Goal: Information Seeking & Learning: Learn about a topic

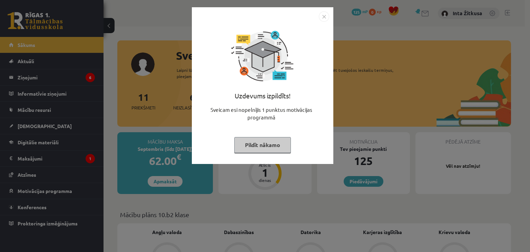
click at [324, 17] on img "Close" at bounding box center [324, 16] width 10 height 10
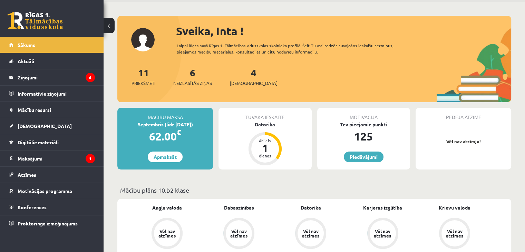
scroll to position [35, 0]
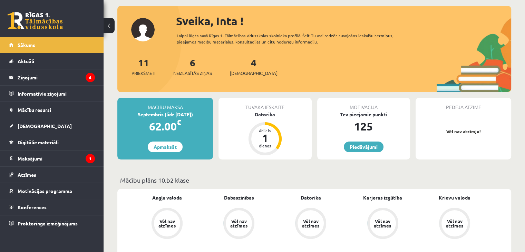
click at [248, 68] on div "4 Ieskaites" at bounding box center [254, 65] width 48 height 21
click at [247, 74] on span "[DEMOGRAPHIC_DATA]" at bounding box center [254, 73] width 48 height 7
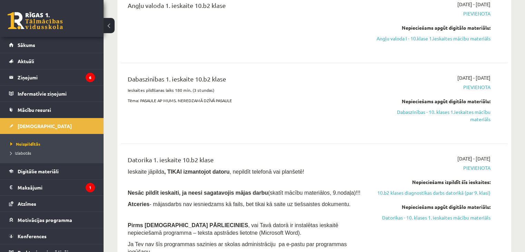
scroll to position [207, 0]
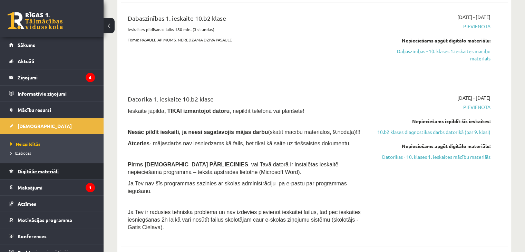
click at [44, 175] on link "Digitālie materiāli" at bounding box center [52, 171] width 86 height 16
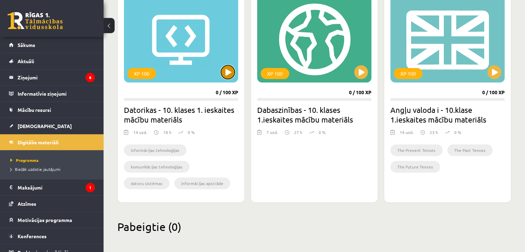
click at [231, 75] on button at bounding box center [228, 72] width 14 height 14
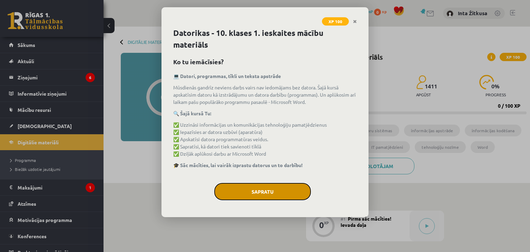
click at [289, 189] on button "Sapratu" at bounding box center [262, 191] width 97 height 17
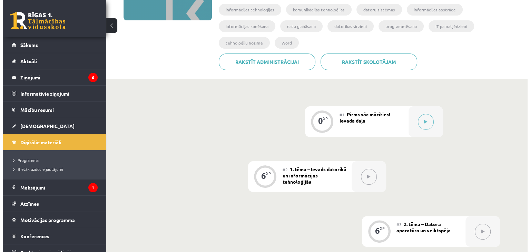
scroll to position [104, 0]
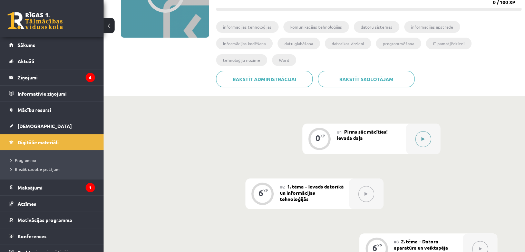
click at [422, 137] on icon at bounding box center [423, 139] width 3 height 4
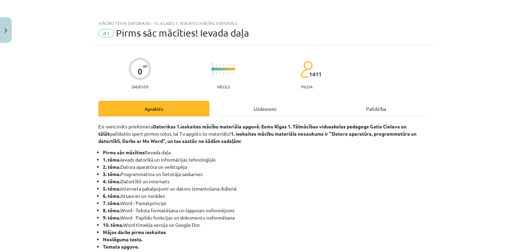
scroll to position [0, 0]
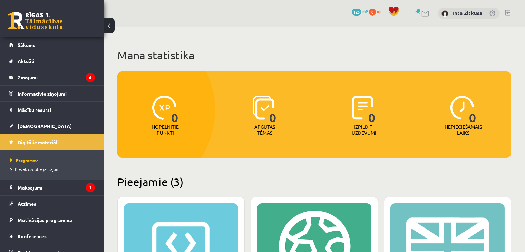
scroll to position [207, 0]
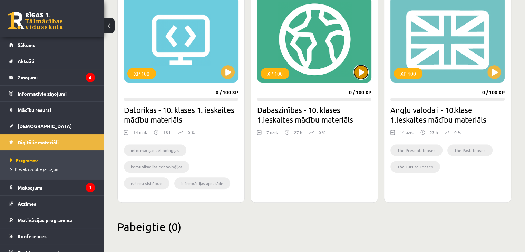
click at [359, 74] on button at bounding box center [361, 72] width 14 height 14
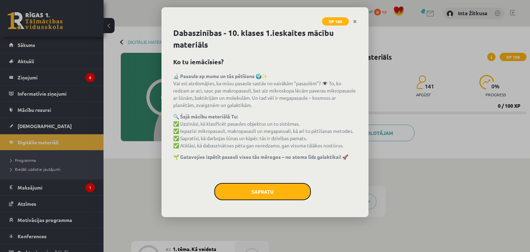
click at [288, 196] on button "Sapratu" at bounding box center [262, 191] width 97 height 17
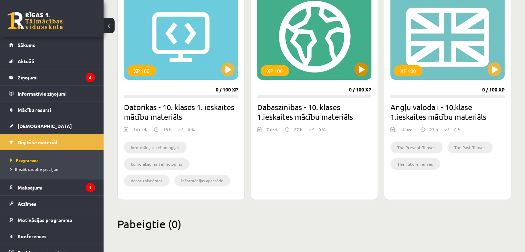
scroll to position [211, 0]
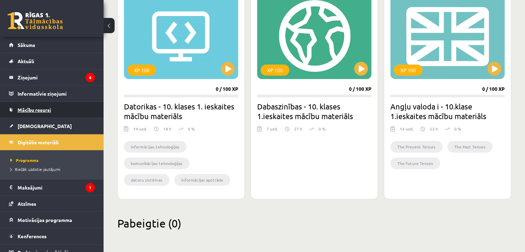
click at [35, 112] on span "Mācību resursi" at bounding box center [34, 110] width 33 height 6
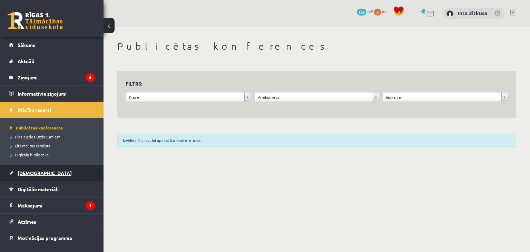
click at [30, 171] on span "[DEMOGRAPHIC_DATA]" at bounding box center [45, 173] width 54 height 6
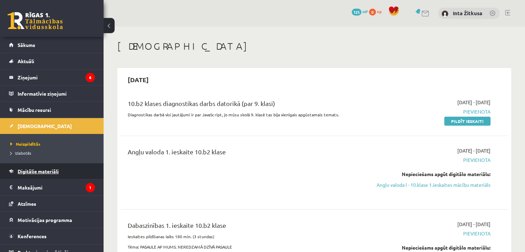
click at [35, 172] on span "Digitālie materiāli" at bounding box center [38, 171] width 41 height 6
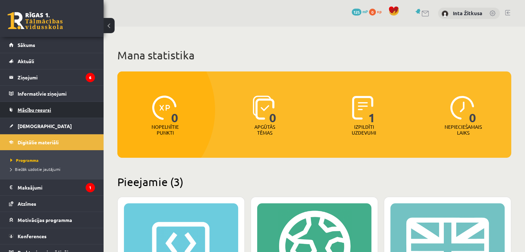
click at [36, 114] on link "Mācību resursi" at bounding box center [52, 110] width 86 height 16
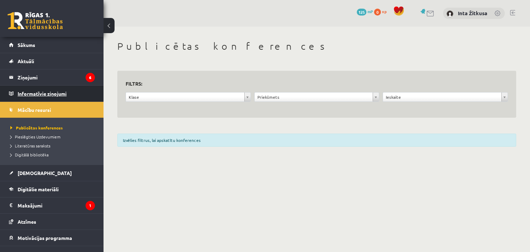
click at [39, 94] on legend "Informatīvie ziņojumi 0" at bounding box center [56, 94] width 77 height 16
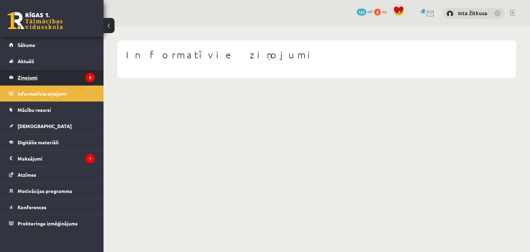
click at [37, 76] on legend "Ziņojumi 6" at bounding box center [56, 77] width 77 height 16
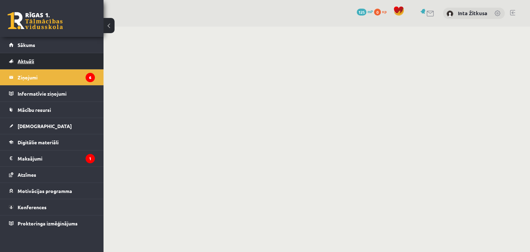
click at [33, 63] on span "Aktuāli" at bounding box center [26, 61] width 17 height 6
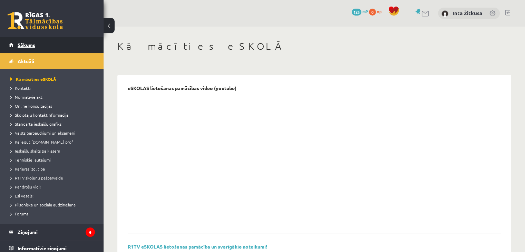
click at [28, 48] on link "Sākums" at bounding box center [52, 45] width 86 height 16
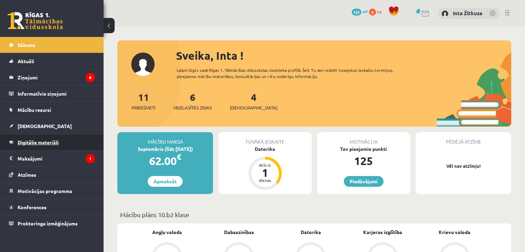
click at [28, 139] on span "Digitālie materiāli" at bounding box center [38, 142] width 41 height 6
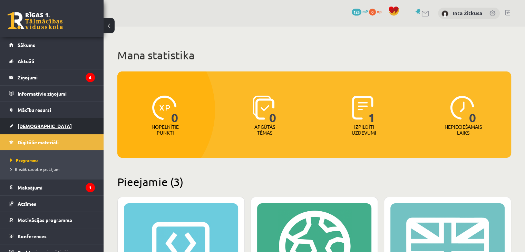
click at [31, 124] on span "[DEMOGRAPHIC_DATA]" at bounding box center [45, 126] width 54 height 6
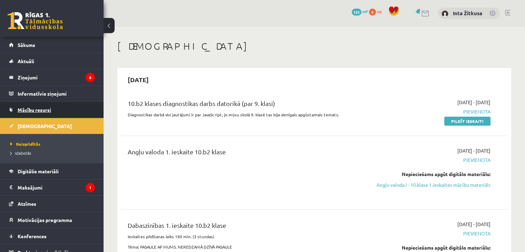
click at [32, 110] on span "Mācību resursi" at bounding box center [34, 110] width 33 height 6
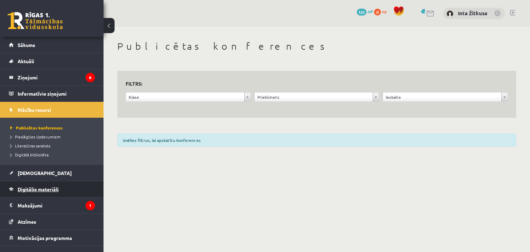
click at [35, 189] on span "Digitālie materiāli" at bounding box center [38, 189] width 41 height 6
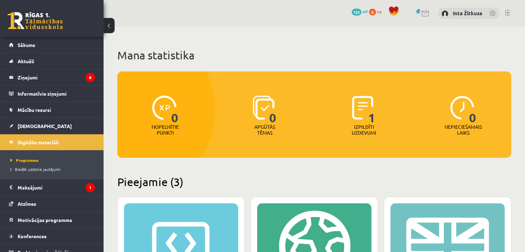
click at [35, 186] on legend "Maksājumi 1" at bounding box center [56, 188] width 77 height 16
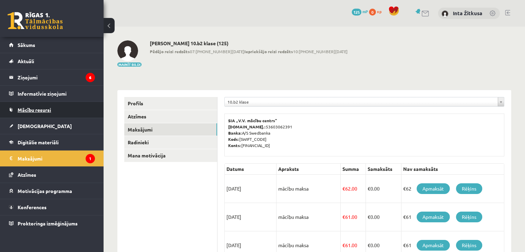
click at [29, 108] on span "Mācību resursi" at bounding box center [34, 110] width 33 height 6
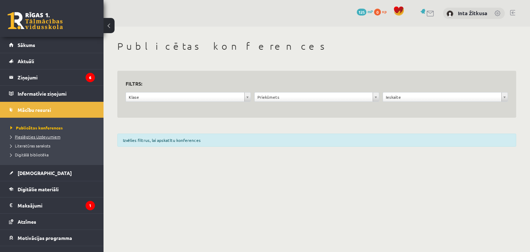
click at [33, 137] on span "Pieslēgties Uzdevumiem" at bounding box center [35, 137] width 50 height 6
click at [18, 77] on legend "Ziņojumi 6" at bounding box center [56, 77] width 77 height 16
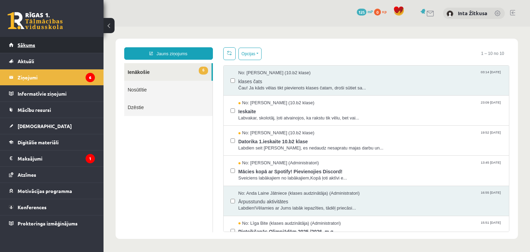
click at [30, 49] on link "Sākums" at bounding box center [52, 45] width 86 height 16
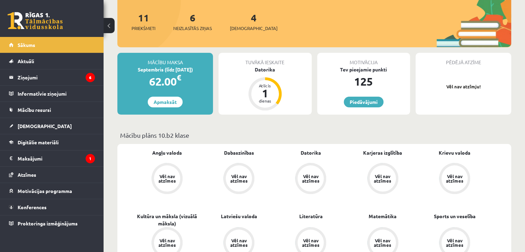
scroll to position [104, 0]
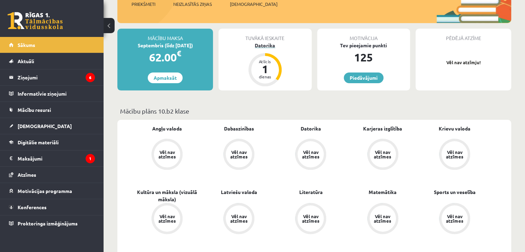
click at [259, 78] on div "dienas" at bounding box center [265, 77] width 21 height 4
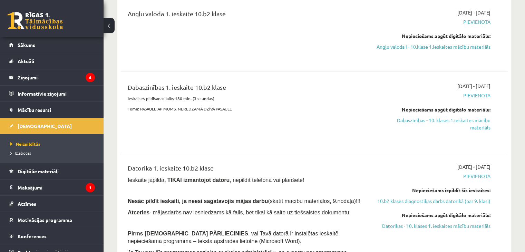
scroll to position [207, 0]
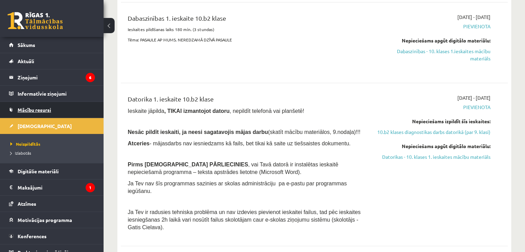
click at [51, 105] on link "Mācību resursi" at bounding box center [52, 110] width 86 height 16
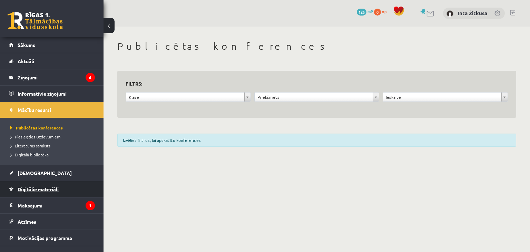
click at [47, 193] on link "Digitālie materiāli" at bounding box center [52, 189] width 86 height 16
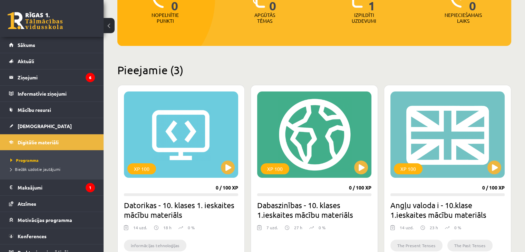
scroll to position [173, 0]
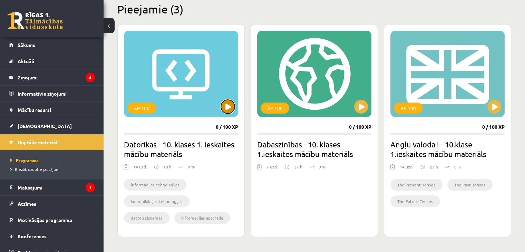
click at [226, 107] on button at bounding box center [228, 107] width 14 height 14
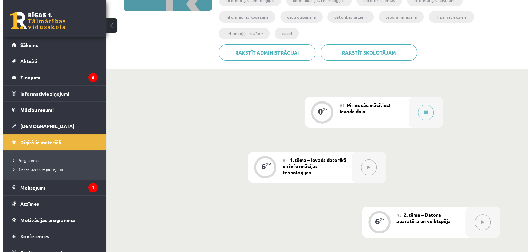
scroll to position [138, 0]
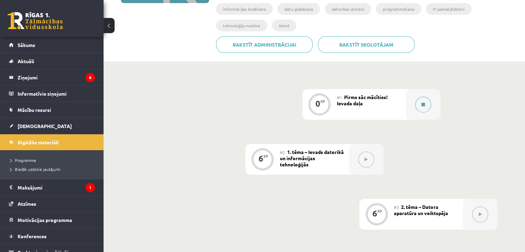
click at [426, 97] on button at bounding box center [423, 105] width 16 height 16
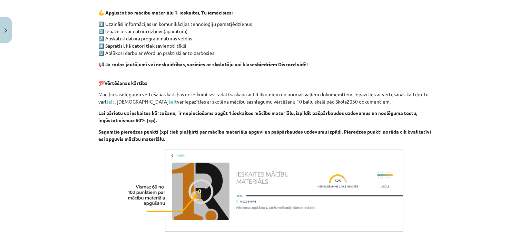
scroll to position [480, 0]
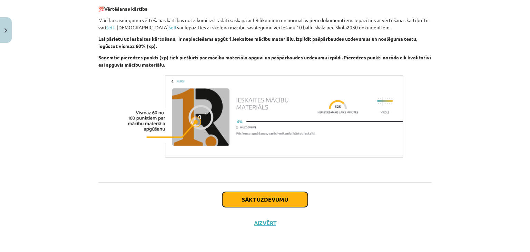
click at [271, 202] on button "Sākt uzdevumu" at bounding box center [265, 199] width 86 height 15
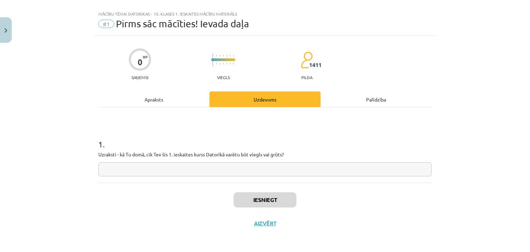
click at [220, 167] on input "text" at bounding box center [264, 169] width 333 height 14
type input "*****"
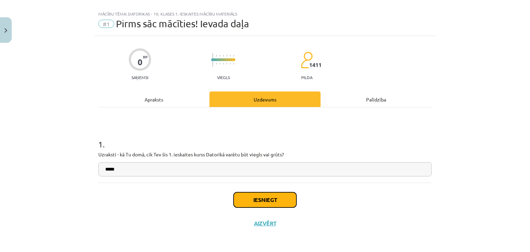
click at [264, 201] on button "Iesniegt" at bounding box center [265, 199] width 63 height 15
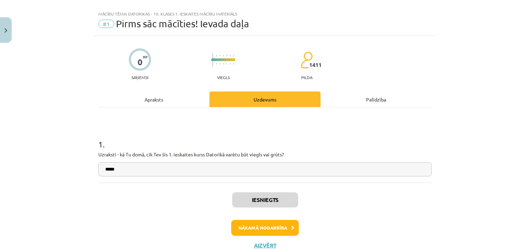
scroll to position [32, 0]
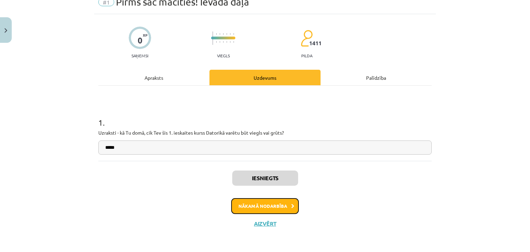
click at [244, 207] on button "Nākamā nodarbība" at bounding box center [265, 206] width 68 height 16
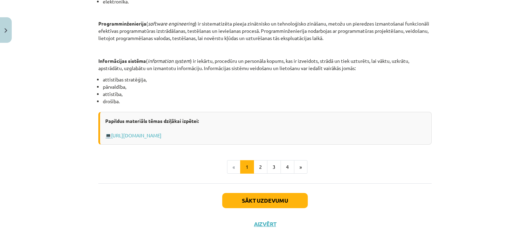
scroll to position [338, 0]
click at [255, 167] on button "2" at bounding box center [261, 167] width 14 height 14
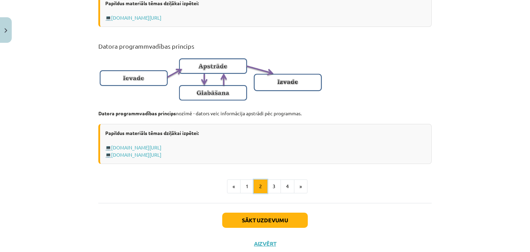
scroll to position [434, 0]
click at [271, 192] on button "3" at bounding box center [274, 186] width 14 height 14
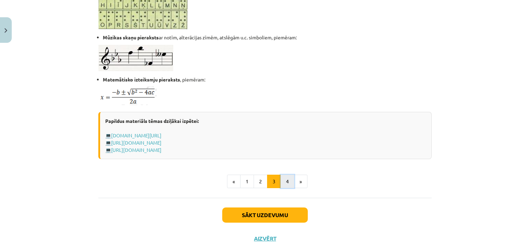
click at [284, 181] on button "4" at bounding box center [288, 182] width 14 height 14
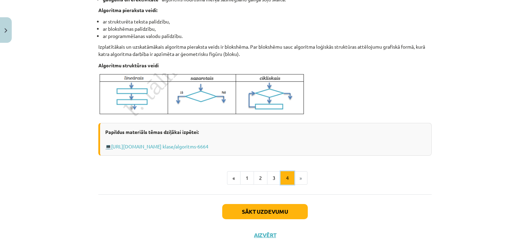
scroll to position [273, 0]
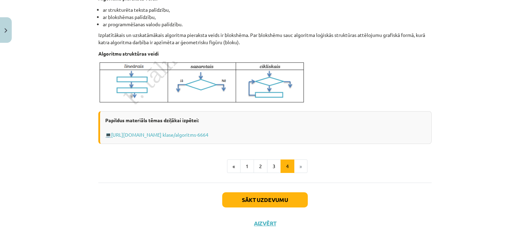
click at [298, 167] on li "»" at bounding box center [300, 166] width 13 height 14
click at [272, 199] on button "Sākt uzdevumu" at bounding box center [265, 199] width 86 height 15
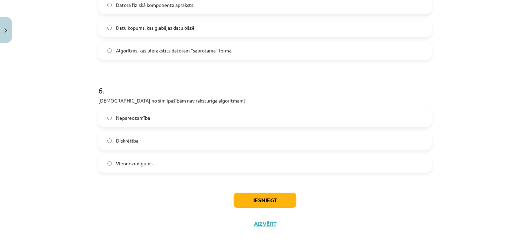
scroll to position [674, 0]
click at [250, 201] on button "Iesniegt" at bounding box center [265, 199] width 63 height 15
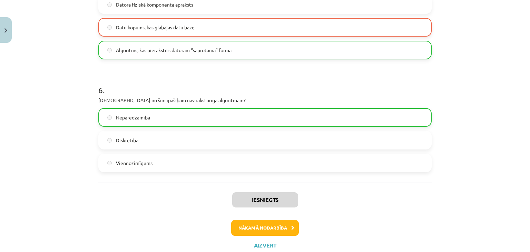
scroll to position [696, 0]
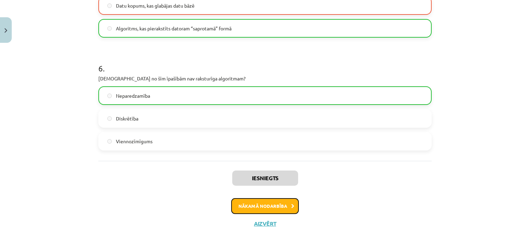
click at [253, 206] on button "Nākamā nodarbība" at bounding box center [265, 206] width 68 height 16
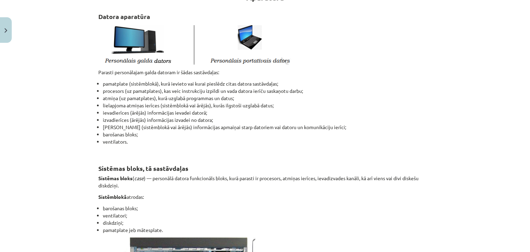
scroll to position [155, 0]
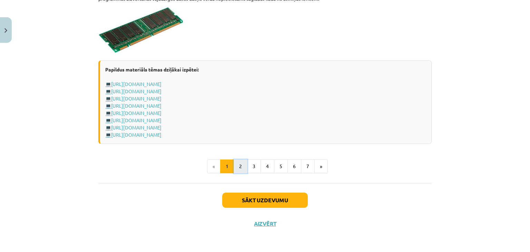
click at [240, 165] on button "2" at bounding box center [241, 166] width 14 height 14
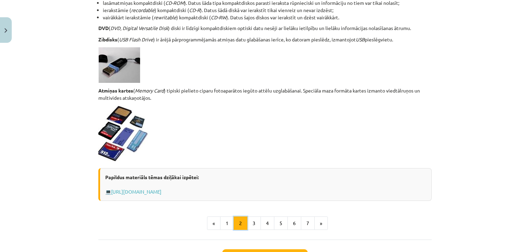
scroll to position [606, 0]
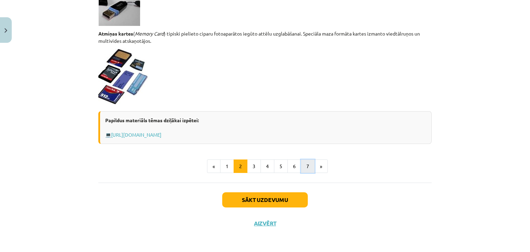
click at [302, 167] on button "7" at bounding box center [308, 166] width 14 height 14
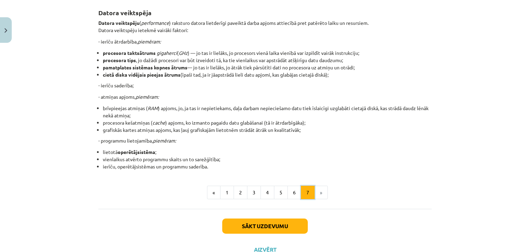
scroll to position [149, 0]
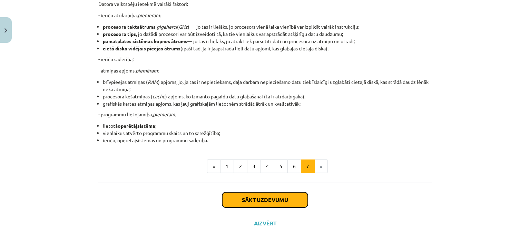
click at [280, 201] on button "Sākt uzdevumu" at bounding box center [265, 199] width 86 height 15
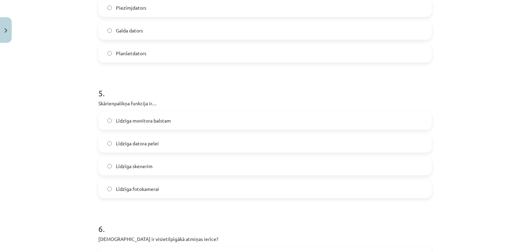
scroll to position [604, 0]
click at [106, 145] on label "Līdzīga datora pelei" at bounding box center [265, 142] width 332 height 17
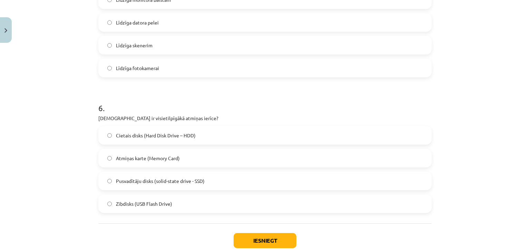
scroll to position [742, 0]
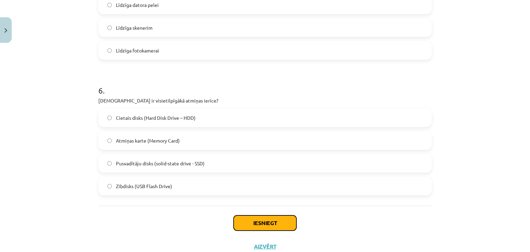
click at [248, 221] on button "Iesniegt" at bounding box center [265, 222] width 63 height 15
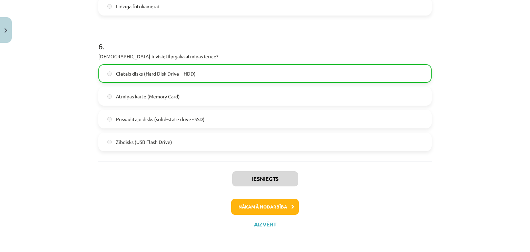
scroll to position [787, 0]
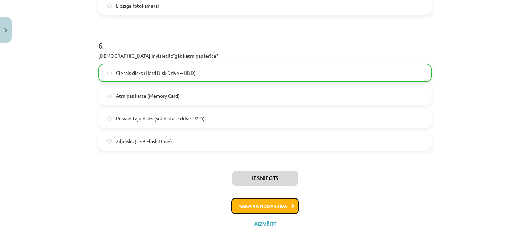
click at [252, 206] on button "Nākamā nodarbība" at bounding box center [265, 206] width 68 height 16
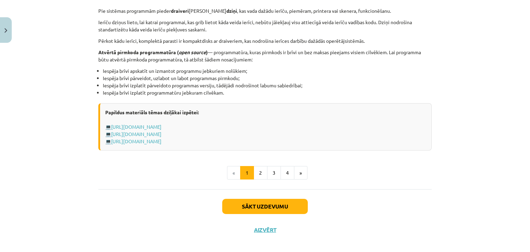
scroll to position [725, 0]
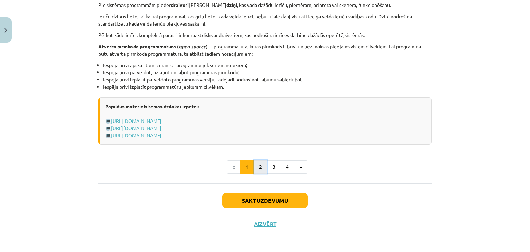
click at [259, 167] on button "2" at bounding box center [261, 167] width 14 height 14
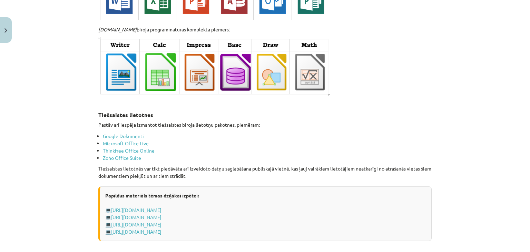
scroll to position [1159, 0]
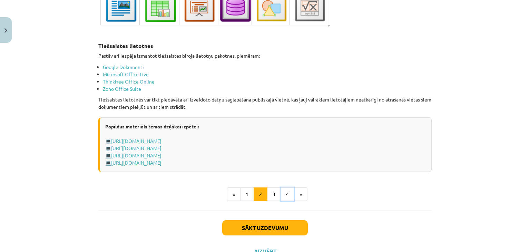
click at [286, 190] on button "4" at bounding box center [288, 194] width 14 height 14
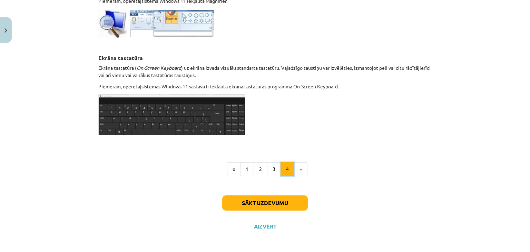
scroll to position [372, 0]
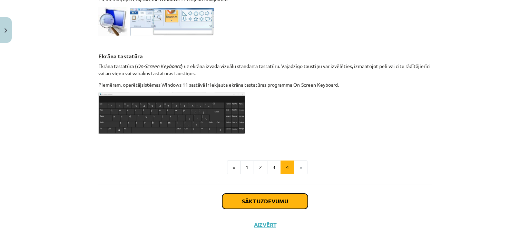
click at [257, 197] on button "Sākt uzdevumu" at bounding box center [265, 201] width 86 height 15
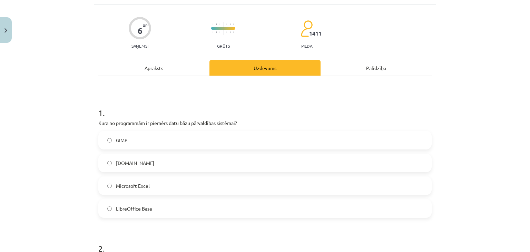
scroll to position [52, 0]
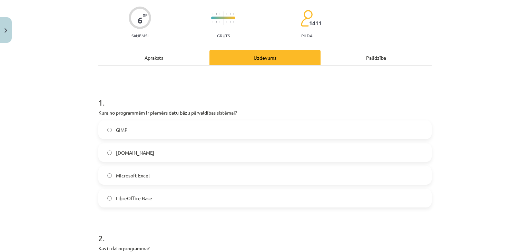
click at [110, 177] on label "Microsoft Excel" at bounding box center [265, 175] width 332 height 17
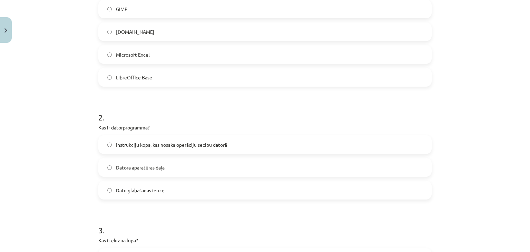
scroll to position [190, 0]
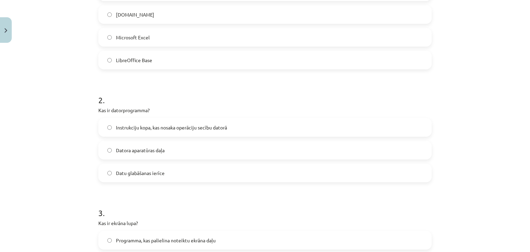
click at [106, 130] on label "Instrukciju kopa, kas nosaka operāciju secību datorā" at bounding box center [265, 127] width 332 height 17
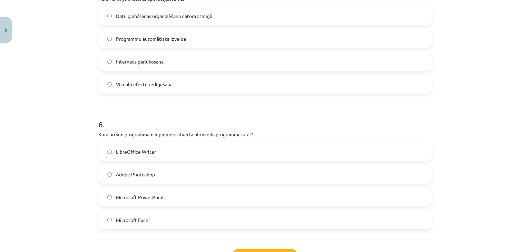
scroll to position [673, 0]
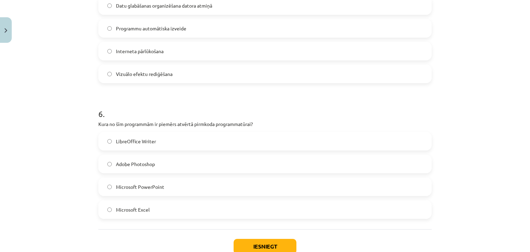
click at [105, 145] on label "LibreOffice Writer" at bounding box center [265, 141] width 332 height 17
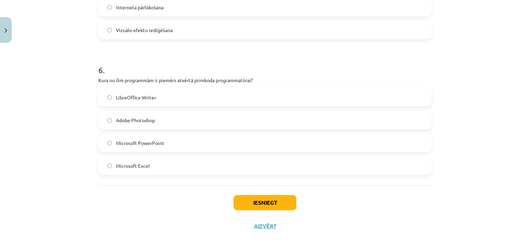
scroll to position [720, 0]
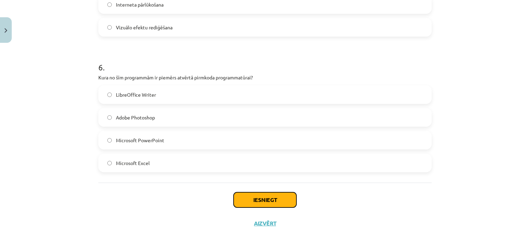
click at [254, 197] on button "Iesniegt" at bounding box center [265, 199] width 63 height 15
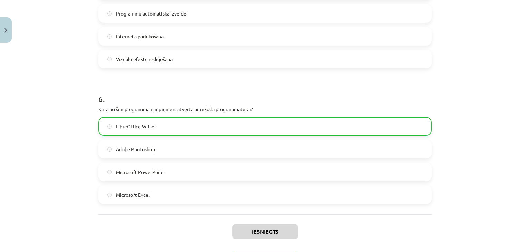
scroll to position [742, 0]
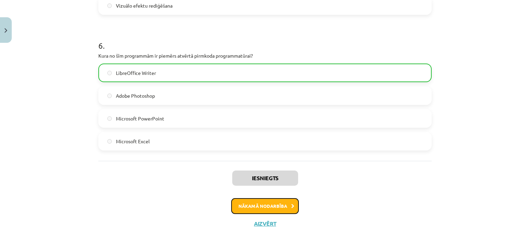
click at [267, 202] on button "Nākamā nodarbība" at bounding box center [265, 206] width 68 height 16
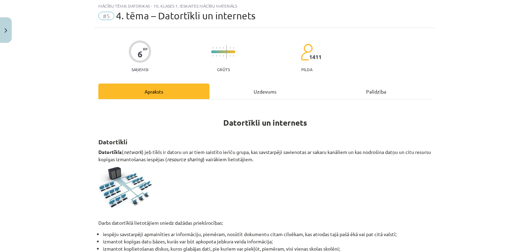
scroll to position [17, 0]
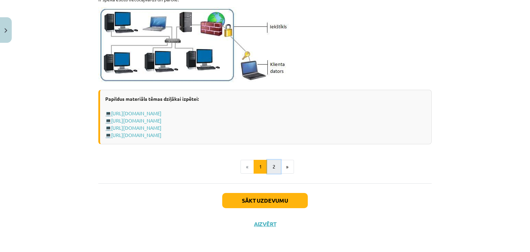
click at [270, 167] on button "2" at bounding box center [274, 167] width 14 height 14
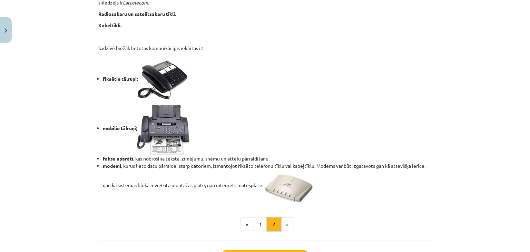
scroll to position [595, 0]
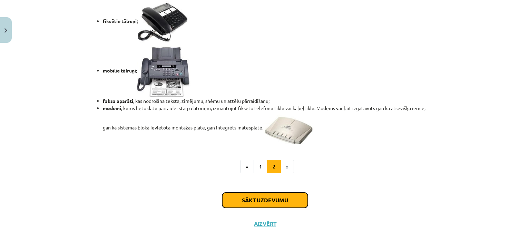
click at [260, 200] on button "Sākt uzdevumu" at bounding box center [265, 200] width 86 height 15
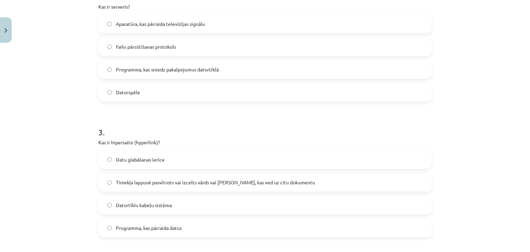
scroll to position [328, 0]
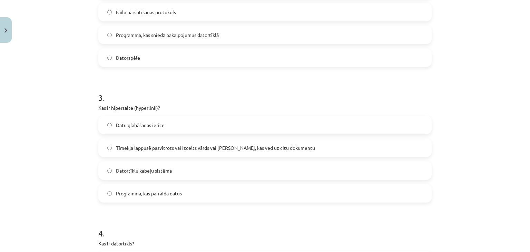
click at [104, 149] on label "Tīmekļa lappusē pasvītrots vai izcelts vārds vai [PERSON_NAME], kas ved uz citu…" at bounding box center [265, 147] width 332 height 17
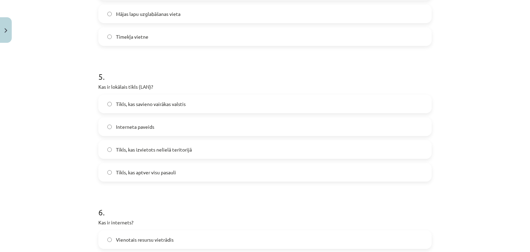
scroll to position [639, 0]
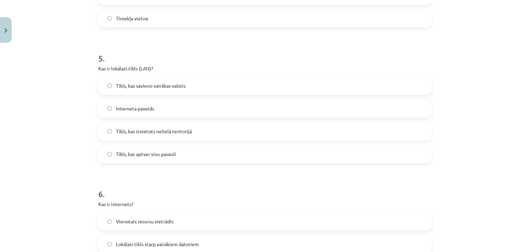
click at [110, 133] on label "Tīkls, kas izvietots nelielā teritorijā" at bounding box center [265, 131] width 332 height 17
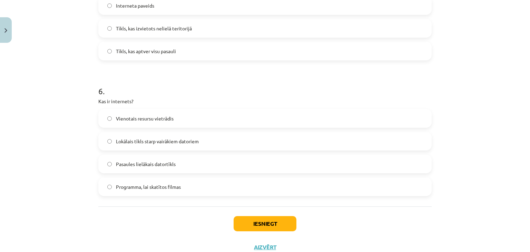
scroll to position [742, 0]
click at [240, 221] on button "Iesniegt" at bounding box center [265, 222] width 63 height 15
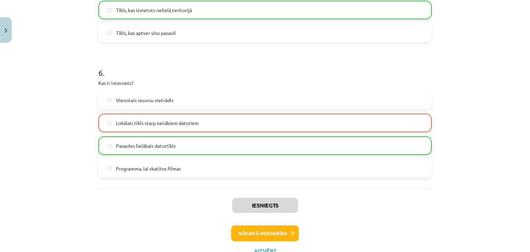
scroll to position [787, 0]
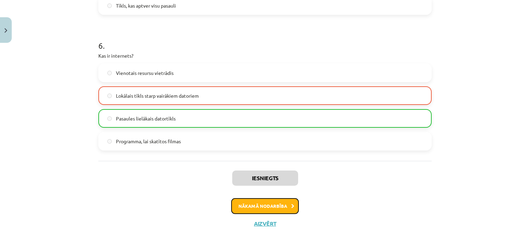
click at [254, 204] on button "Nākamā nodarbība" at bounding box center [265, 206] width 68 height 16
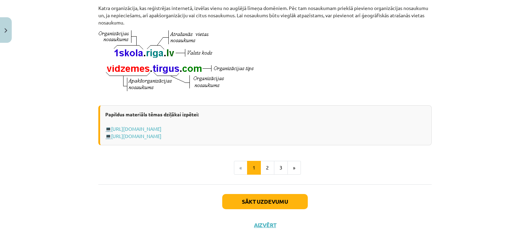
scroll to position [389, 0]
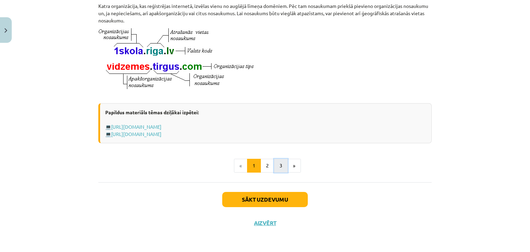
click at [279, 167] on button "3" at bounding box center [281, 166] width 14 height 14
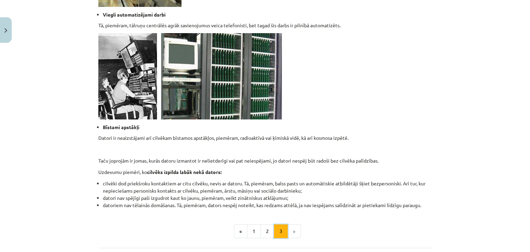
scroll to position [672, 0]
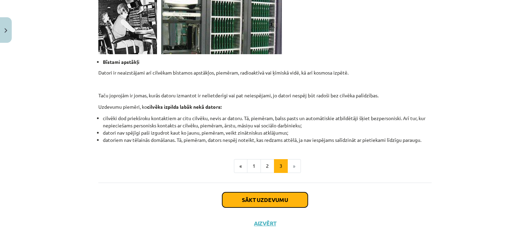
click at [263, 199] on button "Sākt uzdevumu" at bounding box center [265, 199] width 86 height 15
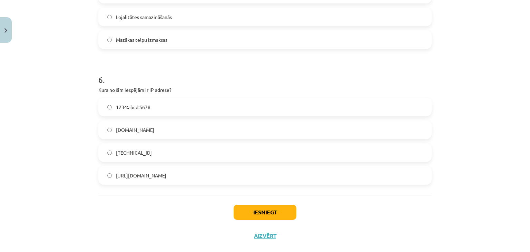
scroll to position [708, 0]
click at [265, 212] on button "Iesniegt" at bounding box center [265, 211] width 63 height 15
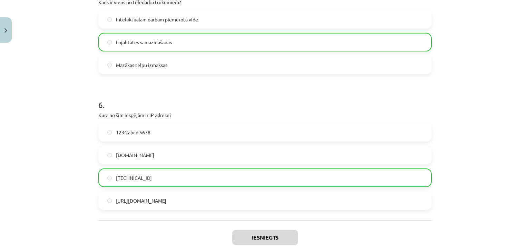
scroll to position [742, 0]
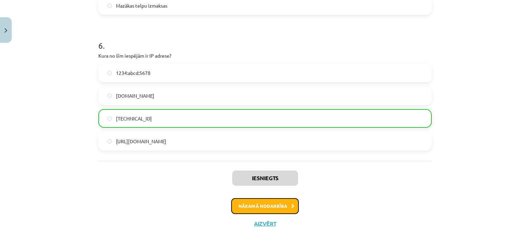
click at [256, 205] on button "Nākamā nodarbība" at bounding box center [265, 206] width 68 height 16
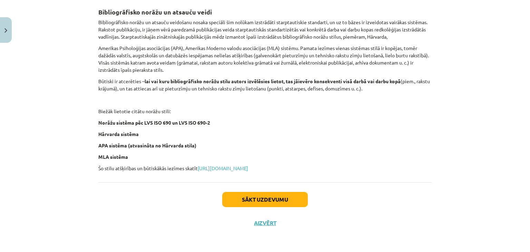
scroll to position [277, 0]
click at [278, 200] on button "Sākt uzdevumu" at bounding box center [265, 199] width 86 height 15
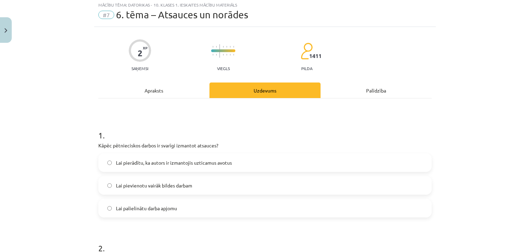
scroll to position [17, 0]
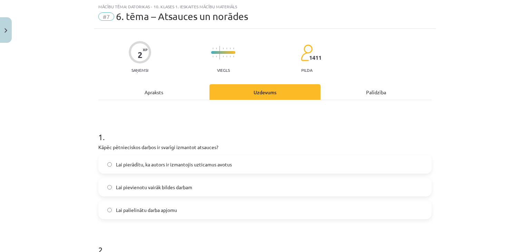
click at [109, 163] on label "Lai pierādītu, ka autors ir izmantojis uzticamus avotus" at bounding box center [265, 164] width 332 height 17
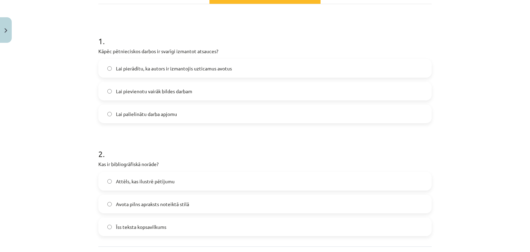
scroll to position [155, 0]
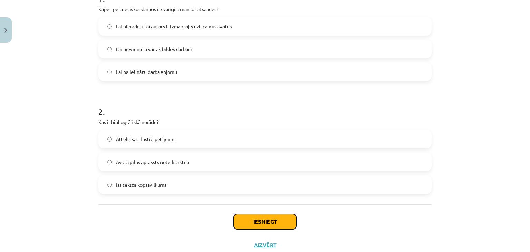
click at [240, 221] on button "Iesniegt" at bounding box center [265, 221] width 63 height 15
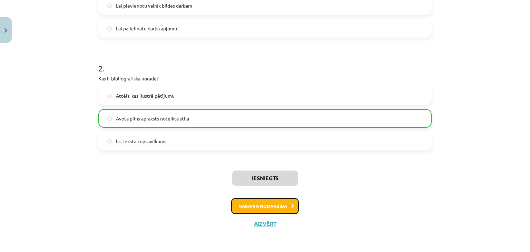
click at [260, 205] on button "Nākamā nodarbība" at bounding box center [265, 206] width 68 height 16
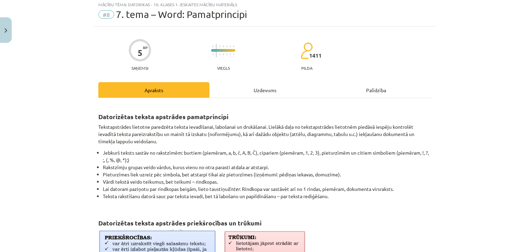
scroll to position [17, 0]
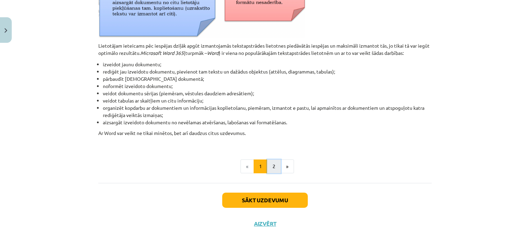
click at [270, 171] on button "2" at bounding box center [274, 166] width 14 height 14
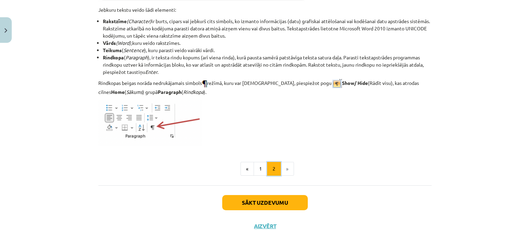
scroll to position [890, 0]
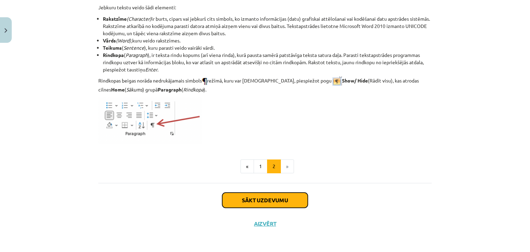
click at [266, 199] on button "Sākt uzdevumu" at bounding box center [265, 200] width 86 height 15
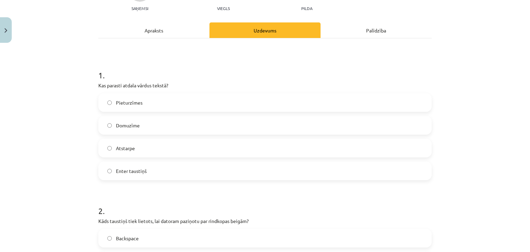
scroll to position [86, 0]
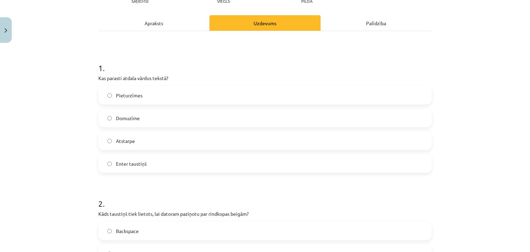
click at [150, 144] on label "Atstarpe" at bounding box center [265, 140] width 332 height 17
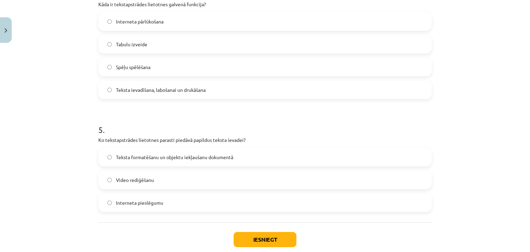
scroll to position [604, 0]
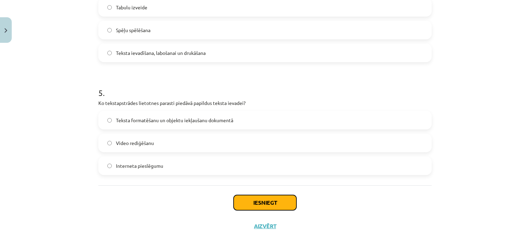
drag, startPoint x: 242, startPoint y: 205, endPoint x: 242, endPoint y: 209, distance: 3.9
click at [242, 208] on button "Iesniegt" at bounding box center [265, 202] width 63 height 15
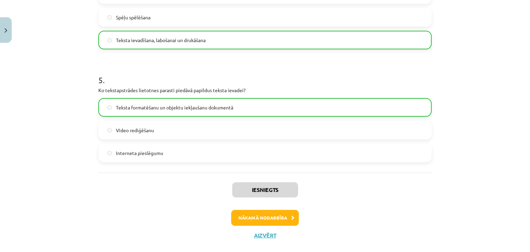
scroll to position [629, 0]
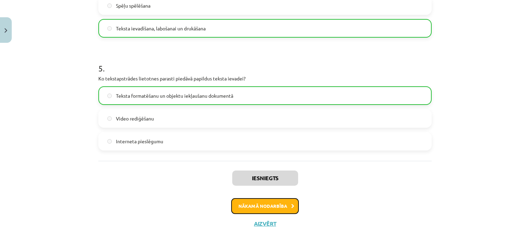
click at [275, 206] on button "Nākamā nodarbība" at bounding box center [265, 206] width 68 height 16
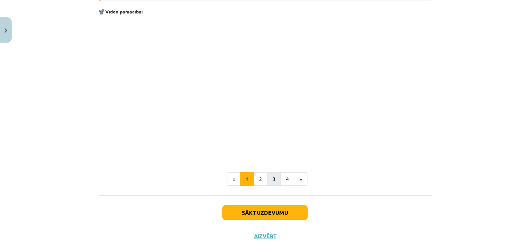
scroll to position [1382, 0]
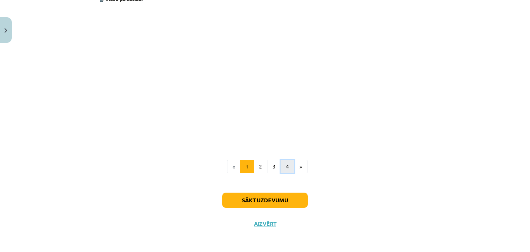
click at [285, 168] on button "4" at bounding box center [288, 167] width 14 height 14
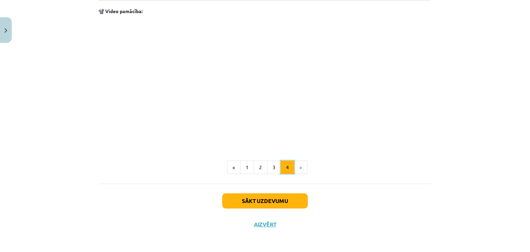
scroll to position [1032, 0]
click at [268, 199] on button "Sākt uzdevumu" at bounding box center [265, 200] width 86 height 15
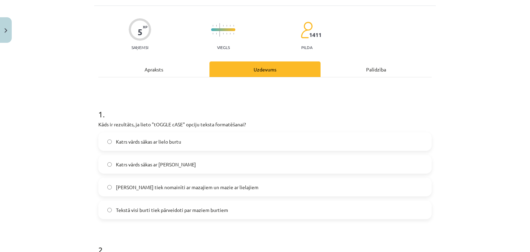
scroll to position [52, 0]
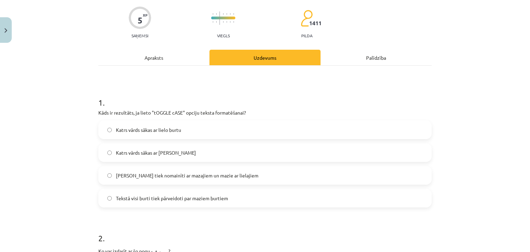
click at [109, 152] on label "Katrs vārds sākas ar [PERSON_NAME]" at bounding box center [265, 152] width 332 height 17
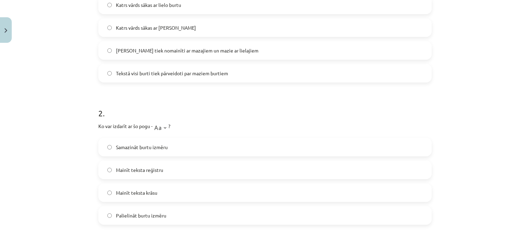
scroll to position [190, 0]
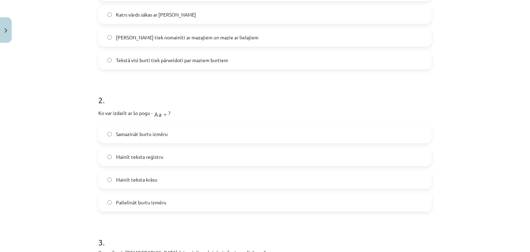
click at [106, 159] on label "Mainīt teksta reģistru" at bounding box center [265, 156] width 332 height 17
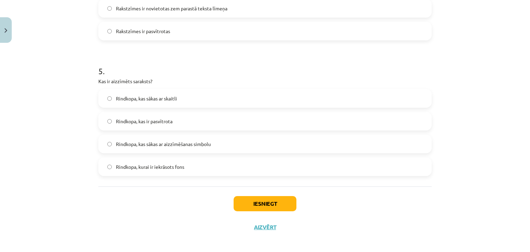
scroll to position [637, 0]
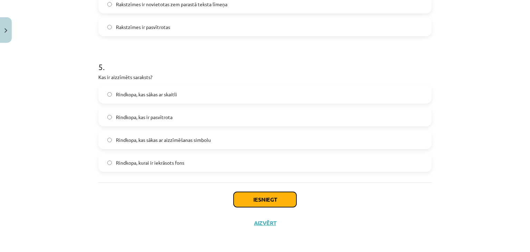
click at [250, 199] on button "Iesniegt" at bounding box center [265, 199] width 63 height 15
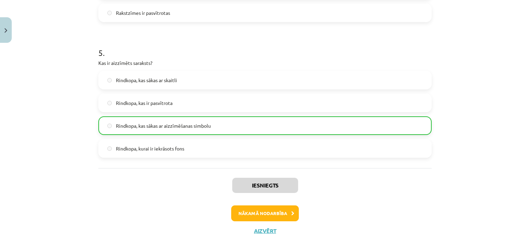
scroll to position [658, 0]
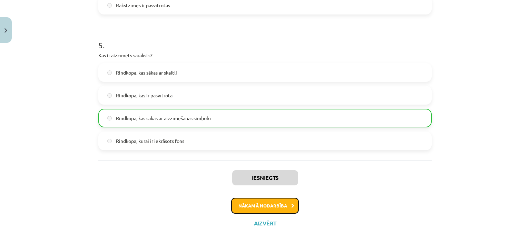
click at [269, 205] on button "Nākamā nodarbība" at bounding box center [265, 206] width 68 height 16
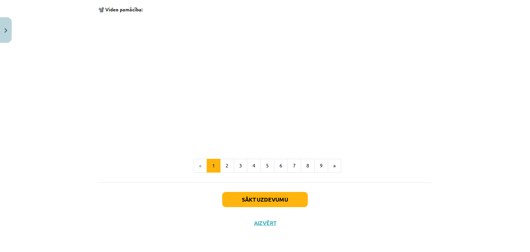
scroll to position [1454, 0]
click at [319, 167] on button "9" at bounding box center [321, 166] width 14 height 14
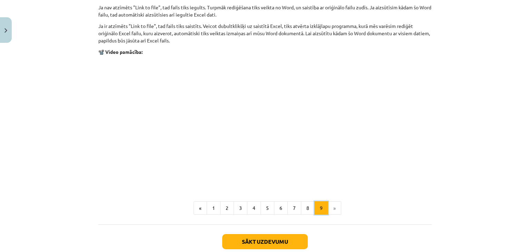
scroll to position [860, 0]
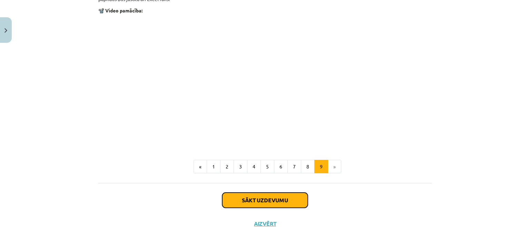
click at [268, 197] on button "Sākt uzdevumu" at bounding box center [265, 200] width 86 height 15
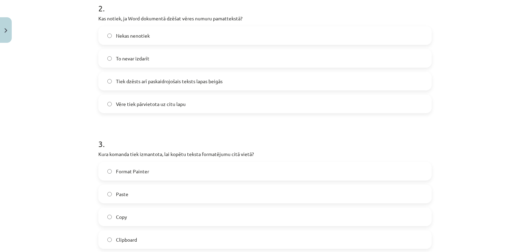
scroll to position [328, 0]
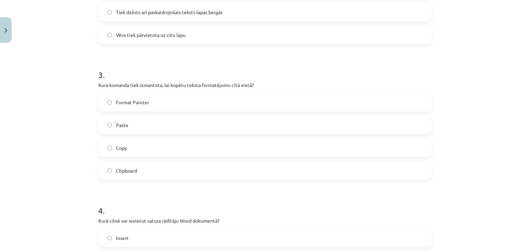
click at [106, 149] on label "Copy" at bounding box center [265, 147] width 332 height 17
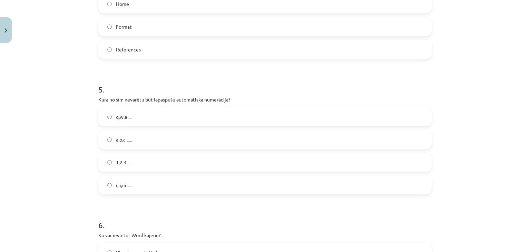
scroll to position [570, 0]
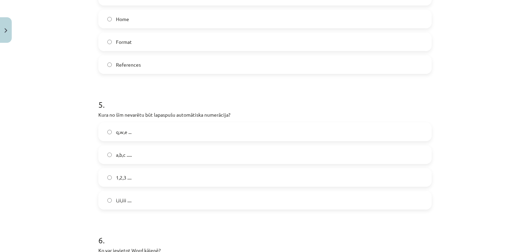
click at [107, 97] on h1 "5 ." at bounding box center [264, 98] width 333 height 21
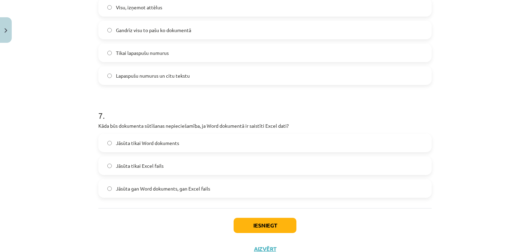
scroll to position [846, 0]
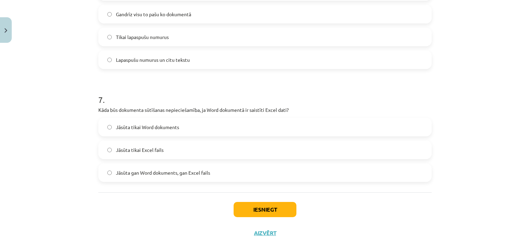
click at [109, 172] on label "Jāsūta gan Word dokuments, gan Excel fails" at bounding box center [265, 172] width 332 height 17
click at [258, 207] on button "Iesniegt" at bounding box center [265, 209] width 63 height 15
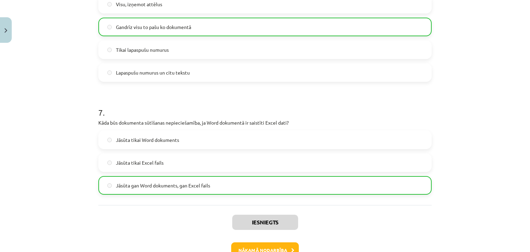
scroll to position [877, 0]
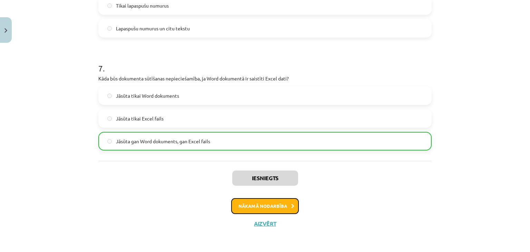
click at [273, 209] on button "Nākamā nodarbība" at bounding box center [265, 206] width 68 height 16
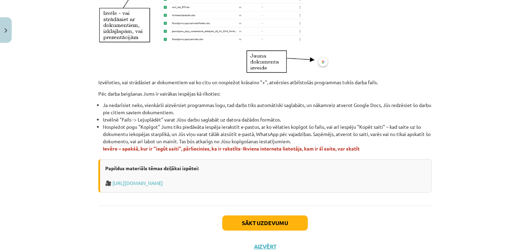
scroll to position [415, 0]
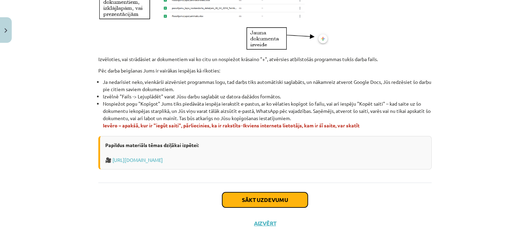
click at [264, 199] on button "Sākt uzdevumu" at bounding box center [265, 199] width 86 height 15
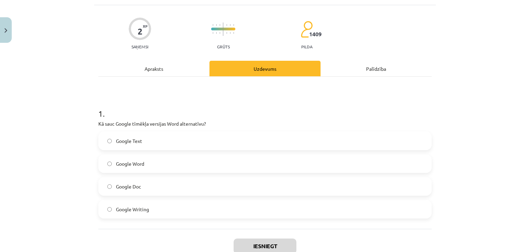
scroll to position [52, 0]
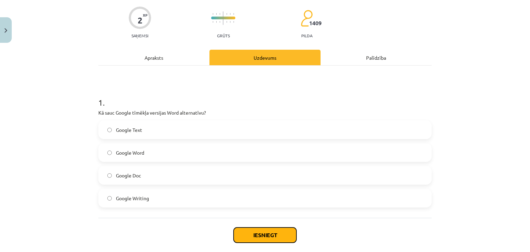
drag, startPoint x: 249, startPoint y: 238, endPoint x: 244, endPoint y: 235, distance: 4.8
click at [249, 238] on button "Iesniegt" at bounding box center [265, 234] width 63 height 15
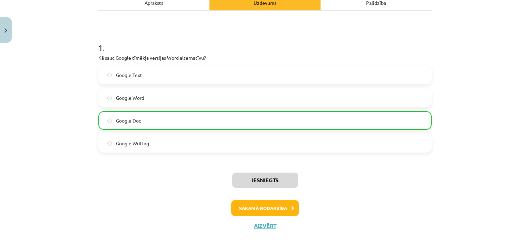
scroll to position [109, 0]
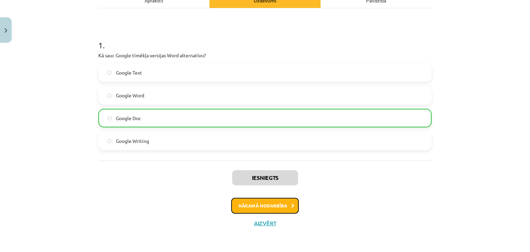
click at [259, 209] on button "Nākamā nodarbība" at bounding box center [265, 206] width 68 height 16
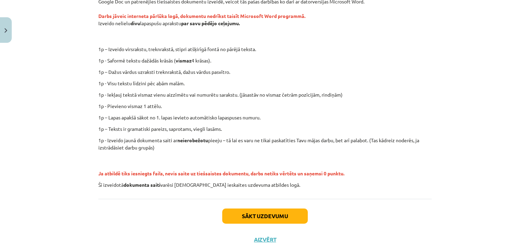
scroll to position [149, 0]
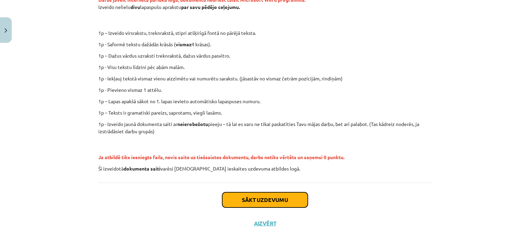
click at [275, 203] on button "Sākt uzdevumu" at bounding box center [265, 199] width 86 height 15
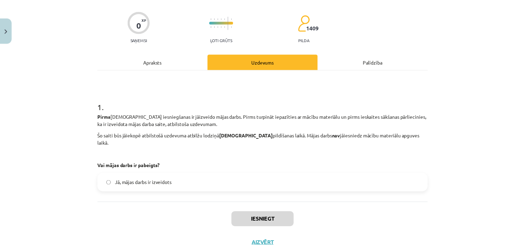
scroll to position [60, 0]
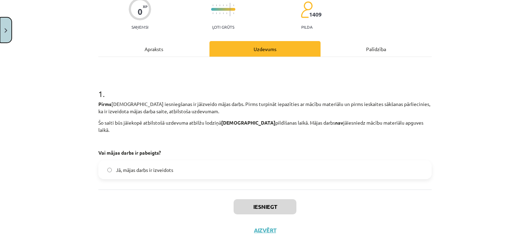
click at [5, 32] on button "Close" at bounding box center [6, 30] width 12 height 26
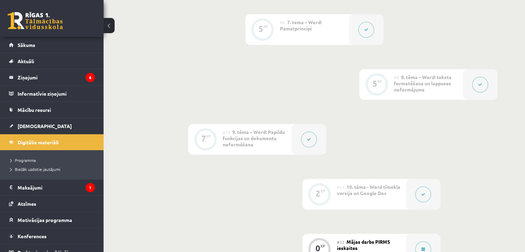
scroll to position [583, 0]
